Goal: Task Accomplishment & Management: Use online tool/utility

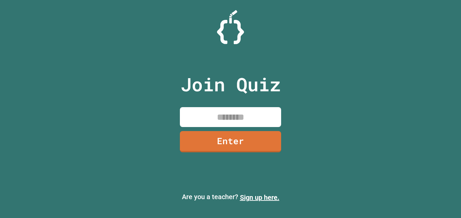
click at [216, 116] on input at bounding box center [230, 117] width 101 height 20
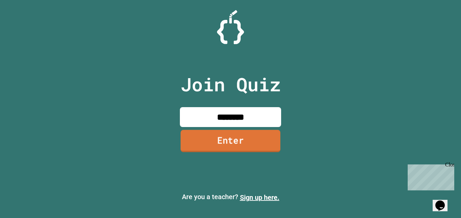
type input "********"
click at [214, 143] on link "Enter" at bounding box center [230, 141] width 100 height 22
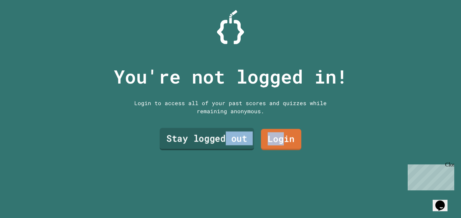
drag, startPoint x: 284, startPoint y: 136, endPoint x: 224, endPoint y: 146, distance: 60.8
click at [224, 146] on div "Stay logged out Login" at bounding box center [230, 140] width 148 height 28
click at [224, 146] on link "Stay logged out" at bounding box center [206, 139] width 93 height 22
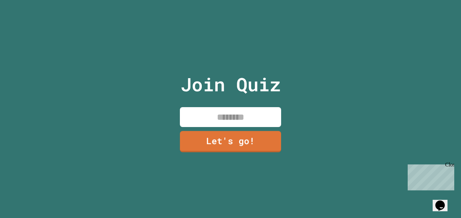
click at [218, 120] on input at bounding box center [230, 117] width 101 height 20
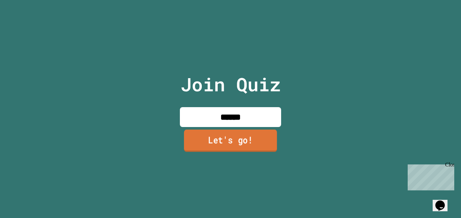
type input "******"
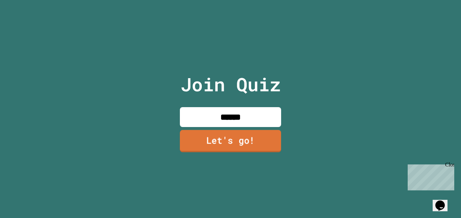
click at [228, 140] on link "Let's go!" at bounding box center [230, 141] width 101 height 22
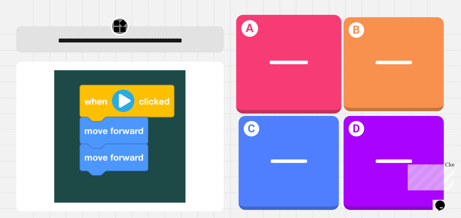
click at [276, 69] on div "**********" at bounding box center [288, 63] width 105 height 32
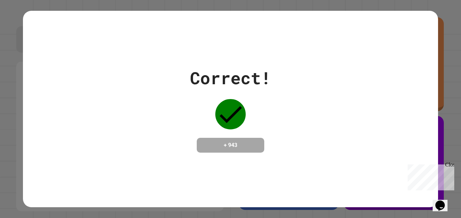
click at [274, 143] on div "Correct! + 943" at bounding box center [230, 108] width 414 height 87
click at [275, 143] on div "Correct! + 943" at bounding box center [230, 108] width 414 height 87
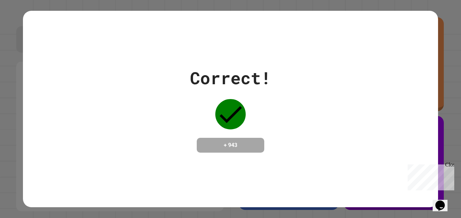
click at [229, 109] on icon at bounding box center [230, 114] width 30 height 30
click at [352, 163] on div "Correct! + 943" at bounding box center [230, 109] width 414 height 196
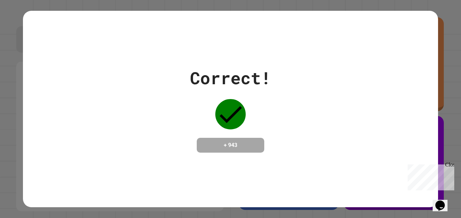
click at [352, 164] on div "Correct! + 943" at bounding box center [230, 109] width 414 height 196
click at [452, 167] on div "Close" at bounding box center [449, 166] width 8 height 8
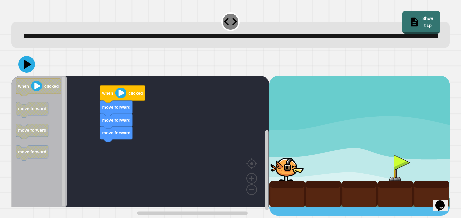
click at [115, 159] on div "move forward move forward move forward when clicked when clicked move forward m…" at bounding box center [139, 146] width 257 height 140
click at [23, 75] on icon at bounding box center [27, 64] width 20 height 20
click at [121, 98] on image "Blockly Workspace" at bounding box center [120, 93] width 11 height 11
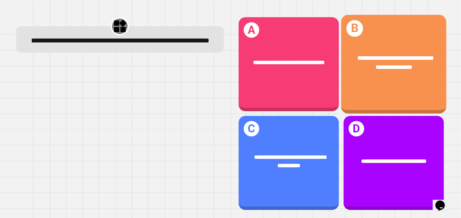
click at [358, 85] on div "**********" at bounding box center [393, 64] width 105 height 99
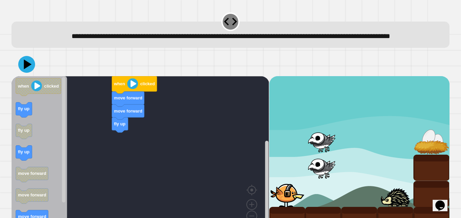
scroll to position [29, 0]
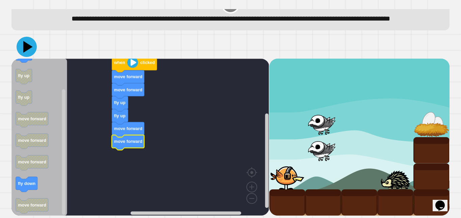
click at [28, 47] on icon at bounding box center [27, 47] width 9 height 12
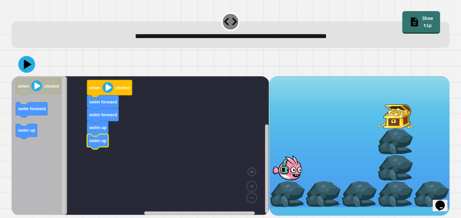
click at [14, 136] on icon "Blockly Workspace" at bounding box center [39, 145] width 56 height 139
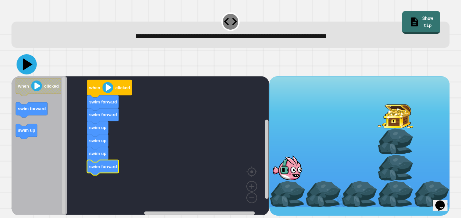
click at [29, 65] on icon at bounding box center [27, 65] width 9 height 12
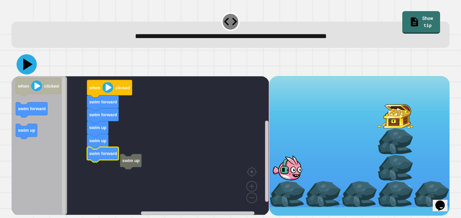
click at [21, 59] on icon at bounding box center [27, 64] width 20 height 20
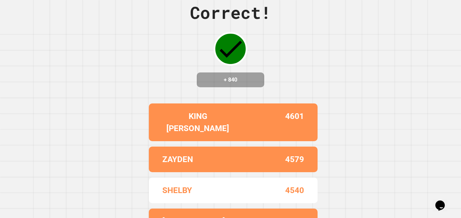
scroll to position [0, 0]
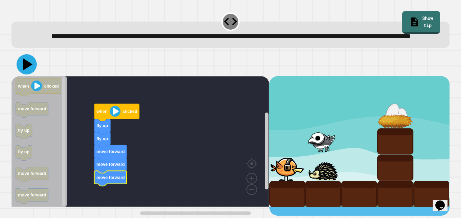
click at [24, 70] on icon at bounding box center [27, 65] width 9 height 12
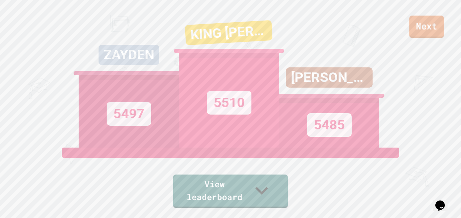
click at [439, 22] on link "Next" at bounding box center [426, 27] width 35 height 22
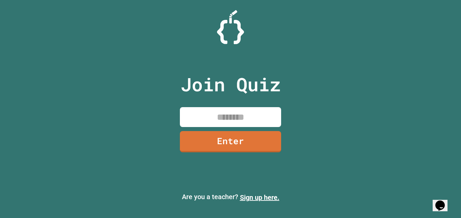
click at [227, 123] on input at bounding box center [230, 117] width 101 height 20
type input "********"
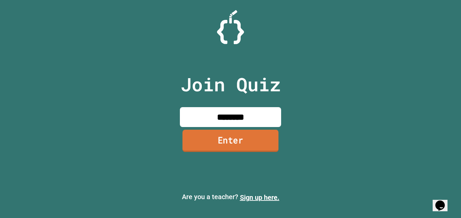
click at [245, 151] on link "Enter" at bounding box center [230, 141] width 96 height 22
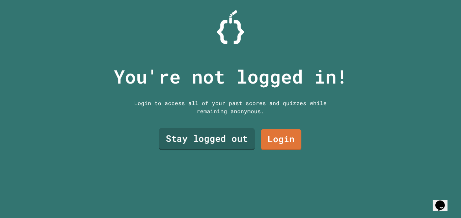
click at [229, 147] on link "Stay logged out" at bounding box center [207, 139] width 96 height 22
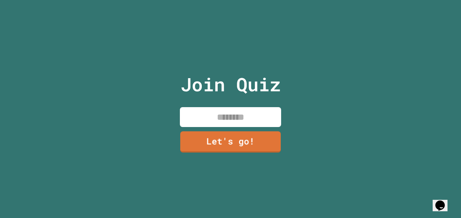
click at [218, 113] on input at bounding box center [230, 117] width 101 height 20
type input "******"
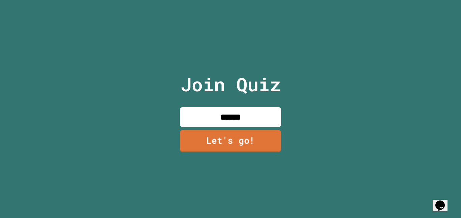
click at [236, 136] on link "Let's go!" at bounding box center [230, 141] width 101 height 22
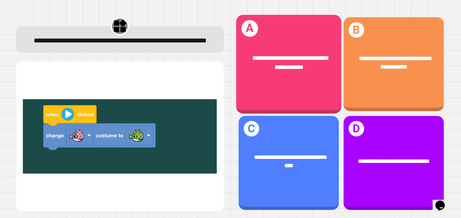
click at [267, 39] on div "**********" at bounding box center [288, 64] width 105 height 99
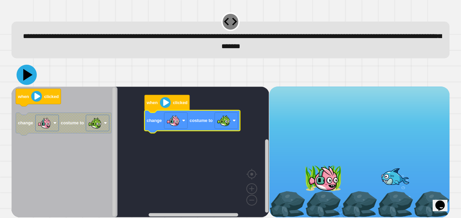
click at [33, 79] on icon at bounding box center [27, 75] width 20 height 20
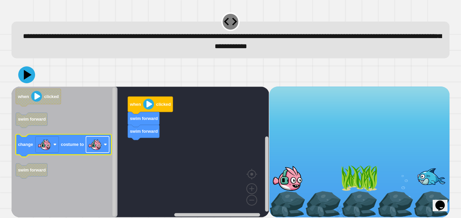
click at [98, 145] on image "Blockly Workspace" at bounding box center [94, 144] width 13 height 13
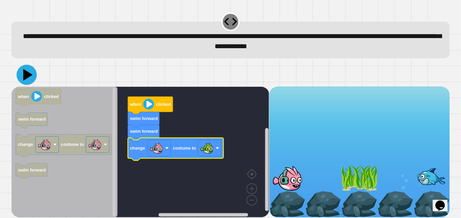
click at [31, 74] on icon at bounding box center [27, 75] width 20 height 20
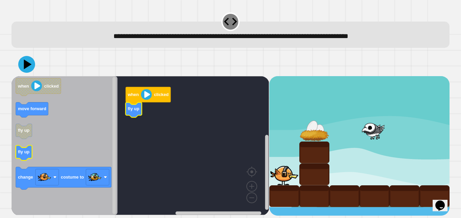
click at [25, 156] on icon "Blockly Workspace" at bounding box center [24, 153] width 16 height 15
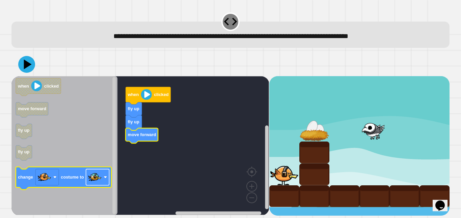
click at [96, 181] on image "Blockly Workspace" at bounding box center [94, 177] width 13 height 13
click at [70, 180] on text "costume to" at bounding box center [72, 177] width 23 height 5
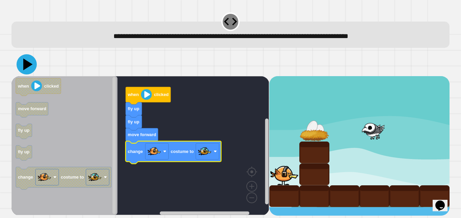
click at [33, 69] on icon at bounding box center [27, 64] width 20 height 20
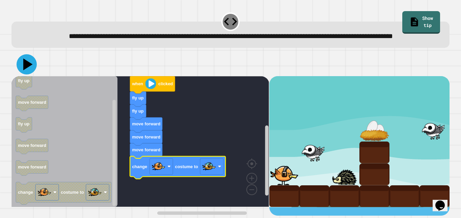
click at [21, 69] on icon at bounding box center [27, 64] width 20 height 20
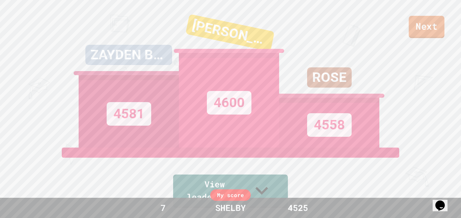
click at [431, 30] on link "Next" at bounding box center [426, 27] width 36 height 22
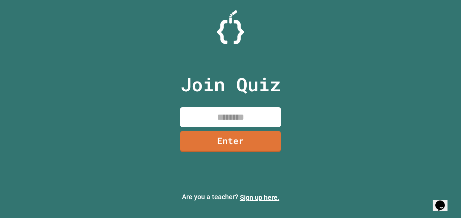
click at [230, 123] on input at bounding box center [230, 117] width 101 height 20
type input "********"
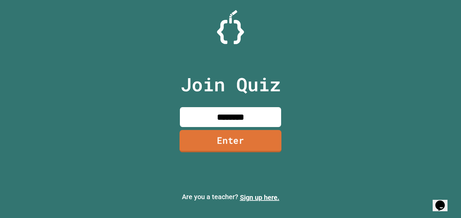
click at [239, 150] on link "Enter" at bounding box center [230, 141] width 102 height 22
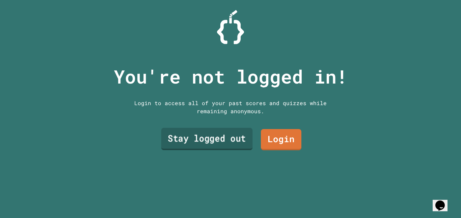
click at [200, 133] on link "Stay logged out" at bounding box center [206, 139] width 91 height 22
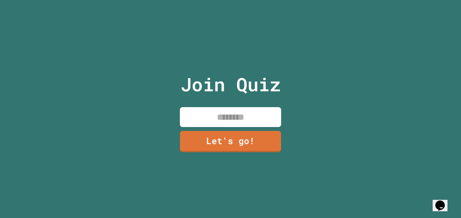
click at [222, 117] on input at bounding box center [230, 117] width 101 height 20
type input "******"
click at [227, 141] on link "Let's go!" at bounding box center [230, 141] width 103 height 22
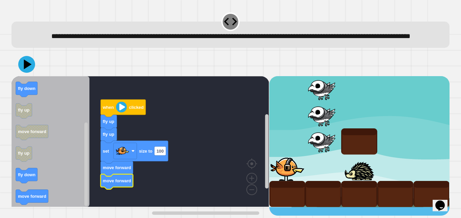
click at [122, 183] on text "move forward" at bounding box center [117, 180] width 28 height 5
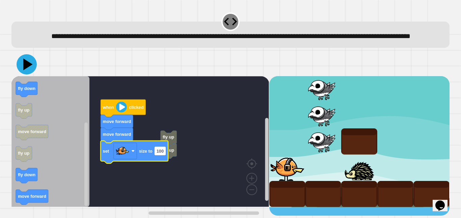
click at [33, 75] on icon at bounding box center [27, 64] width 20 height 20
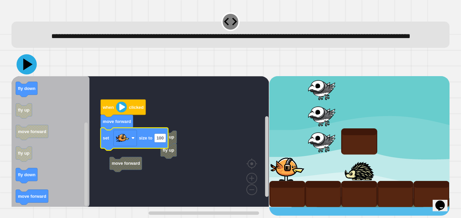
click at [27, 70] on icon at bounding box center [27, 65] width 9 height 12
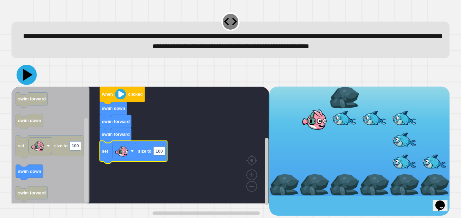
click at [24, 82] on icon at bounding box center [27, 75] width 20 height 20
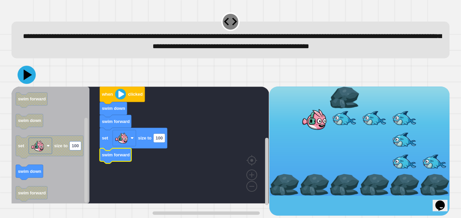
click at [23, 84] on icon at bounding box center [27, 75] width 18 height 18
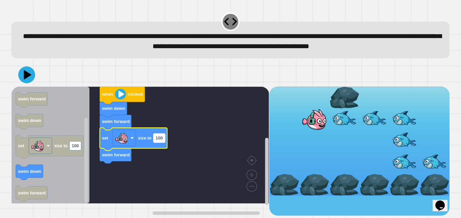
click at [162, 141] on text "100" at bounding box center [158, 138] width 7 height 5
type input "***"
click at [33, 85] on icon at bounding box center [27, 75] width 20 height 20
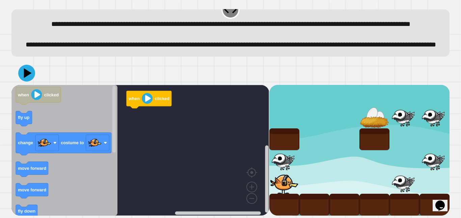
scroll to position [35, 0]
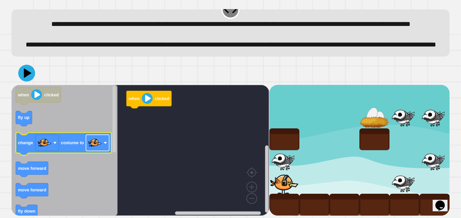
click at [101, 144] on image "Blockly Workspace" at bounding box center [94, 142] width 13 height 13
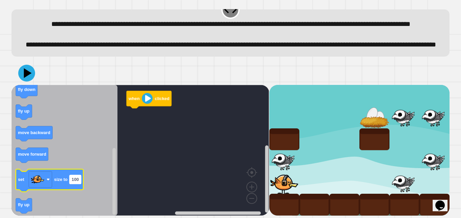
click at [78, 179] on text "100" at bounding box center [75, 179] width 7 height 5
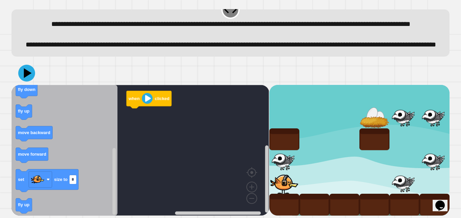
type input "**"
click at [91, 183] on icon "Blockly Workspace" at bounding box center [64, 150] width 106 height 131
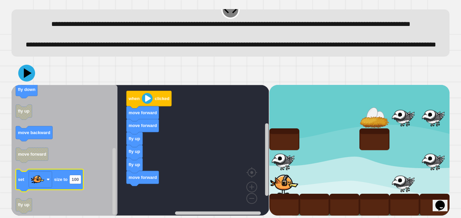
click at [59, 176] on icon "Blockly Workspace" at bounding box center [49, 180] width 67 height 23
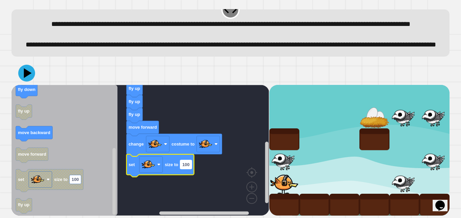
click at [188, 166] on text "100" at bounding box center [185, 164] width 7 height 5
type input "**"
click at [211, 145] on image "Blockly Workspace" at bounding box center [205, 143] width 13 height 13
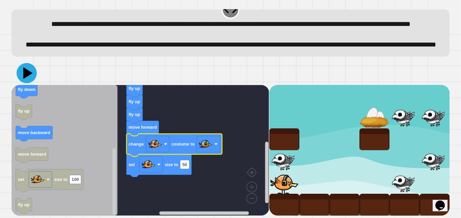
click at [28, 72] on icon at bounding box center [27, 73] width 9 height 12
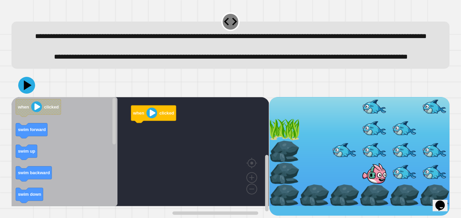
scroll to position [14, 0]
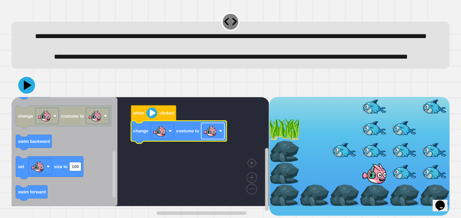
click at [219, 138] on rect "Blockly Workspace" at bounding box center [212, 131] width 23 height 16
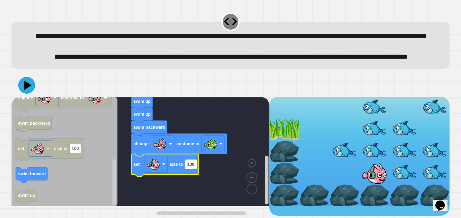
click at [195, 169] on rect "Blockly Workspace" at bounding box center [190, 164] width 11 height 9
type input "**"
click at [31, 92] on icon at bounding box center [26, 85] width 19 height 19
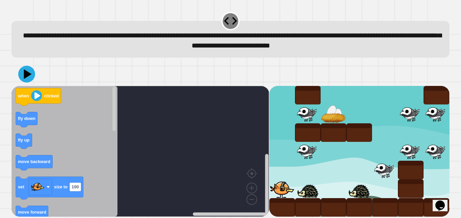
scroll to position [1, 0]
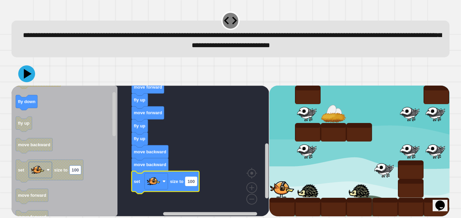
click at [189, 183] on text "100" at bounding box center [190, 181] width 7 height 5
click at [189, 183] on input "***" at bounding box center [190, 182] width 11 height 9
type input "**"
click at [220, 147] on rect "Blockly Workspace" at bounding box center [139, 151] width 257 height 131
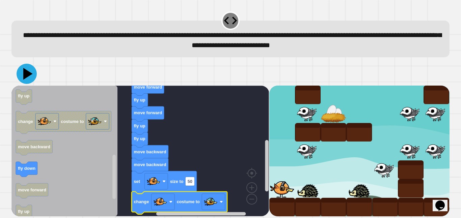
click at [22, 72] on icon at bounding box center [27, 74] width 20 height 20
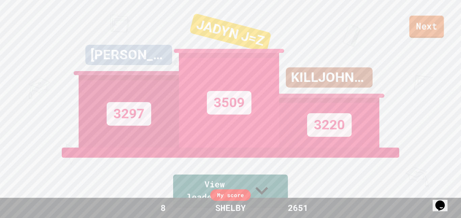
click at [417, 31] on link "Next" at bounding box center [426, 27] width 34 height 22
